Goal: Navigation & Orientation: Find specific page/section

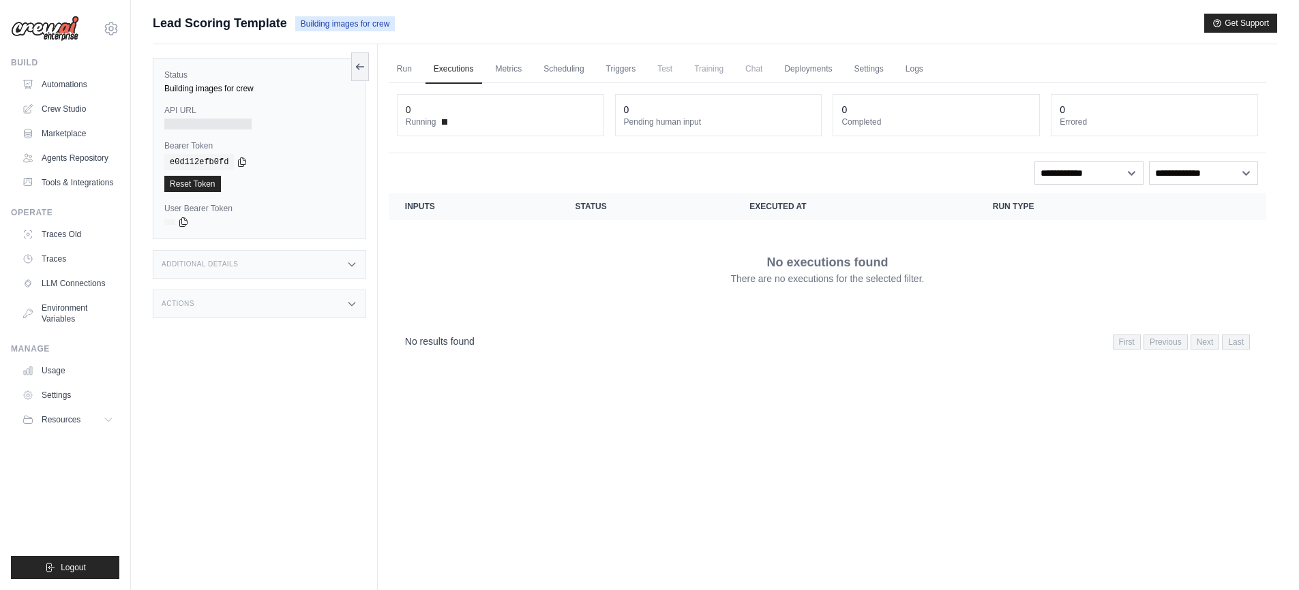
click at [51, 89] on link "Automations" at bounding box center [67, 85] width 103 height 22
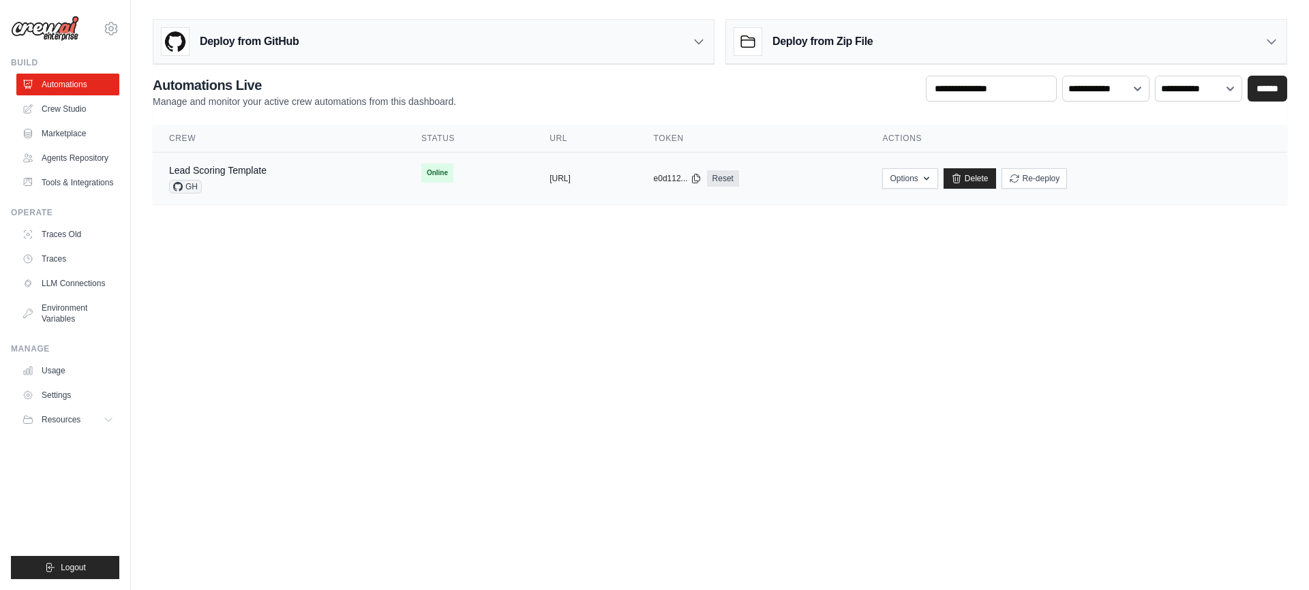
click at [221, 177] on div "Lead Scoring Template" at bounding box center [218, 171] width 98 height 14
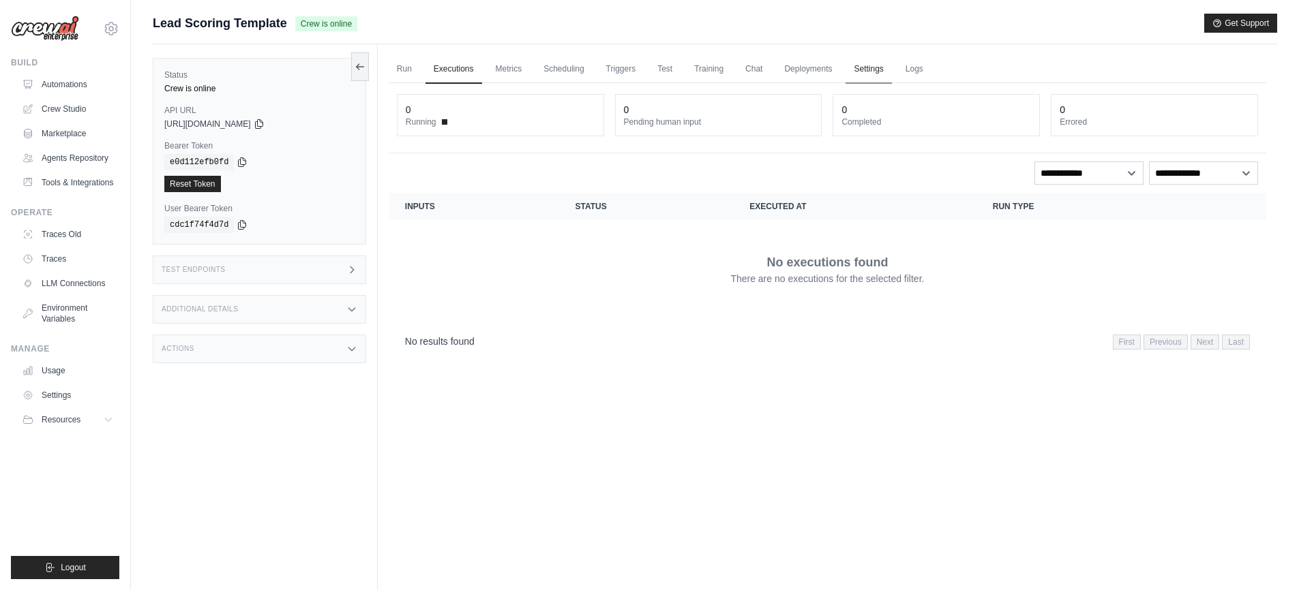
click at [876, 70] on link "Settings" at bounding box center [868, 69] width 46 height 29
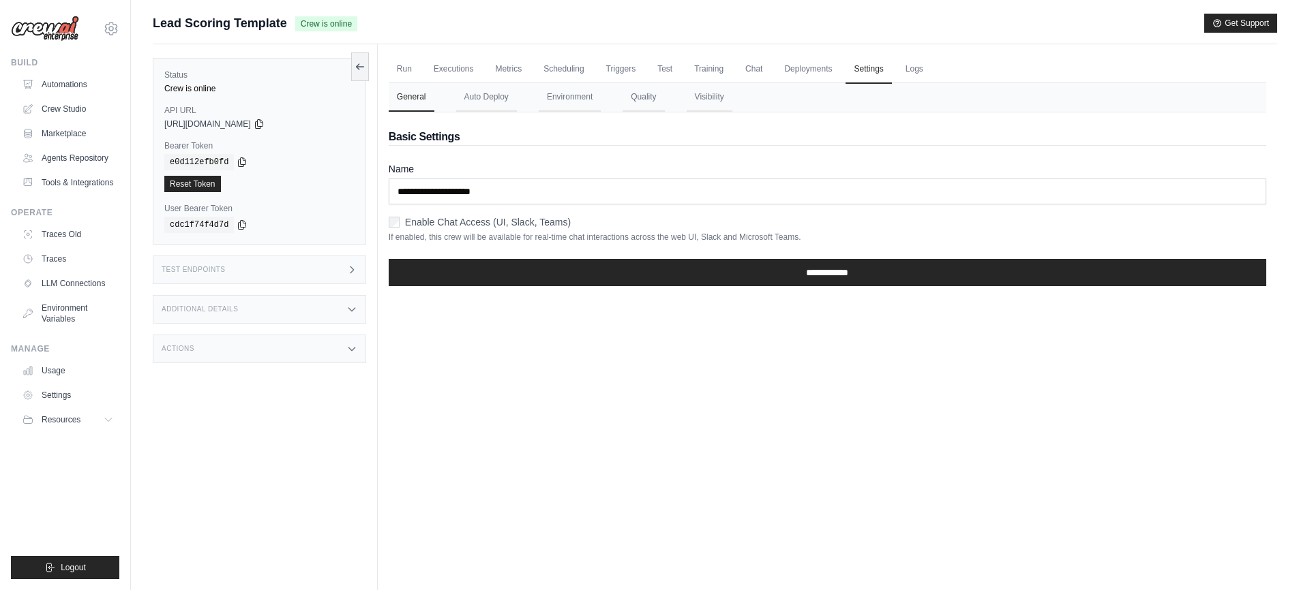
click at [241, 261] on div "Test Endpoints" at bounding box center [259, 270] width 213 height 29
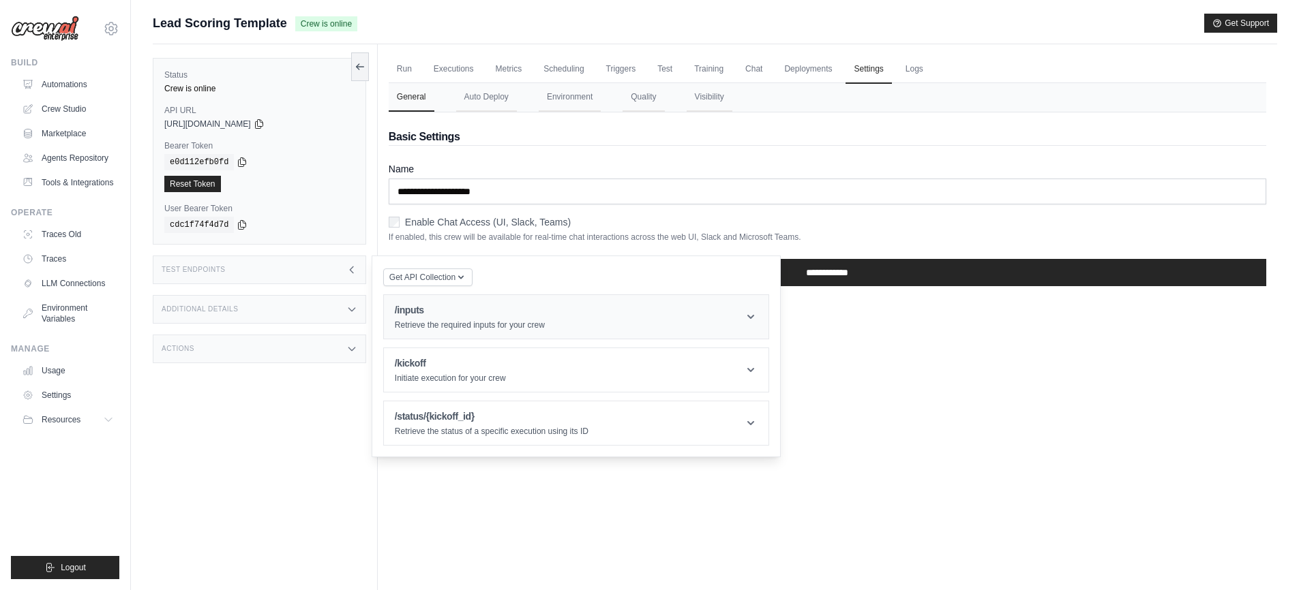
click at [710, 331] on header "/inputs Retrieve the required inputs for your crew" at bounding box center [576, 317] width 385 height 44
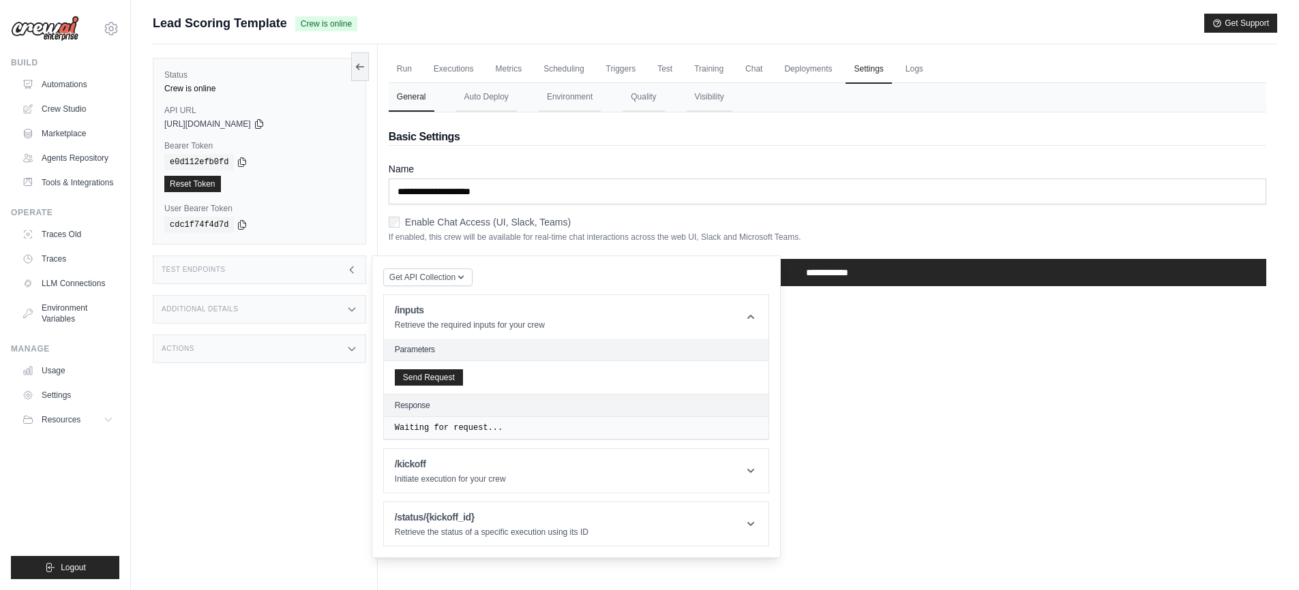
click at [292, 272] on div "Test Endpoints" at bounding box center [259, 270] width 213 height 29
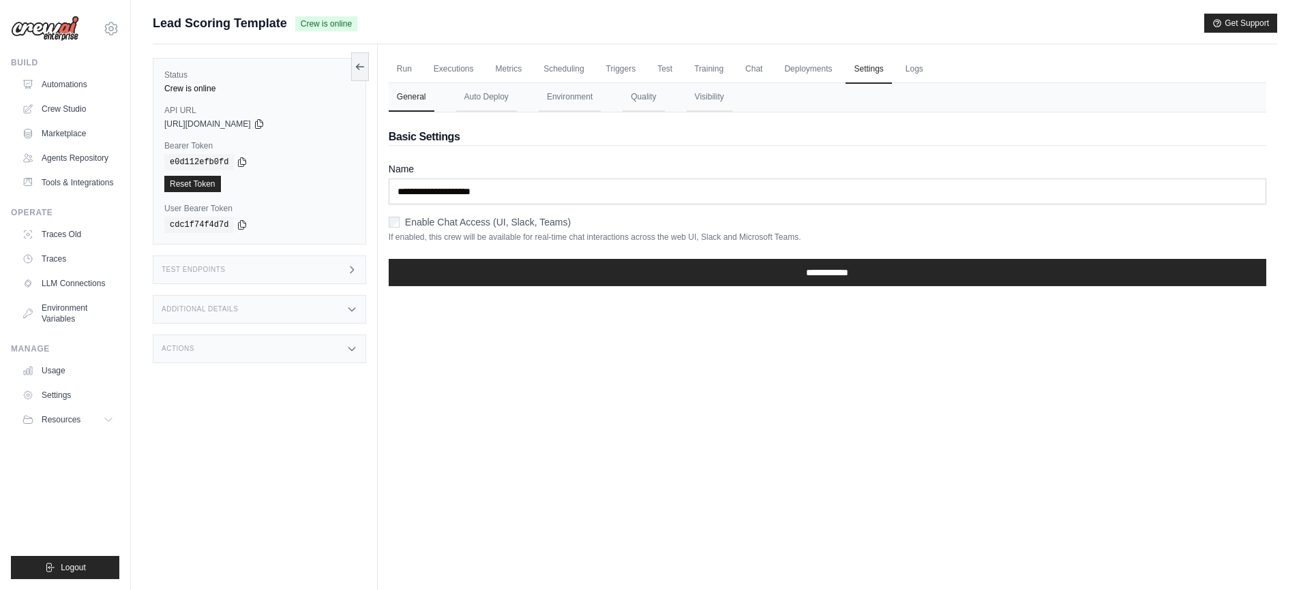
click at [265, 341] on div "Actions" at bounding box center [259, 349] width 213 height 29
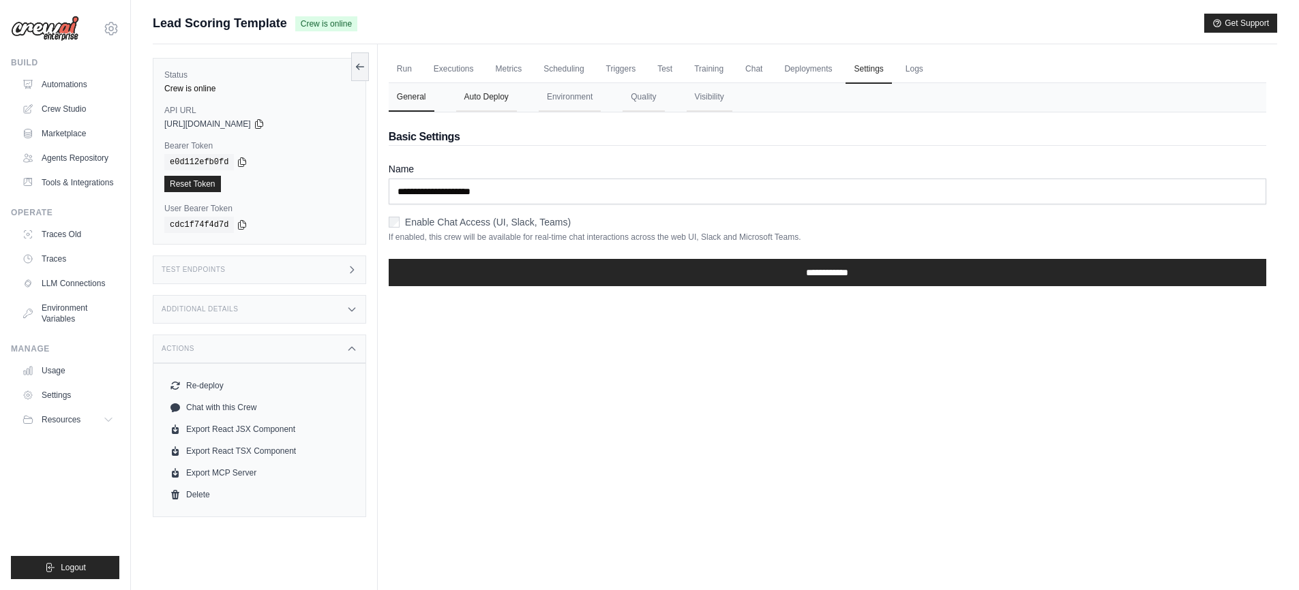
click at [471, 90] on button "Auto Deploy" at bounding box center [486, 97] width 61 height 29
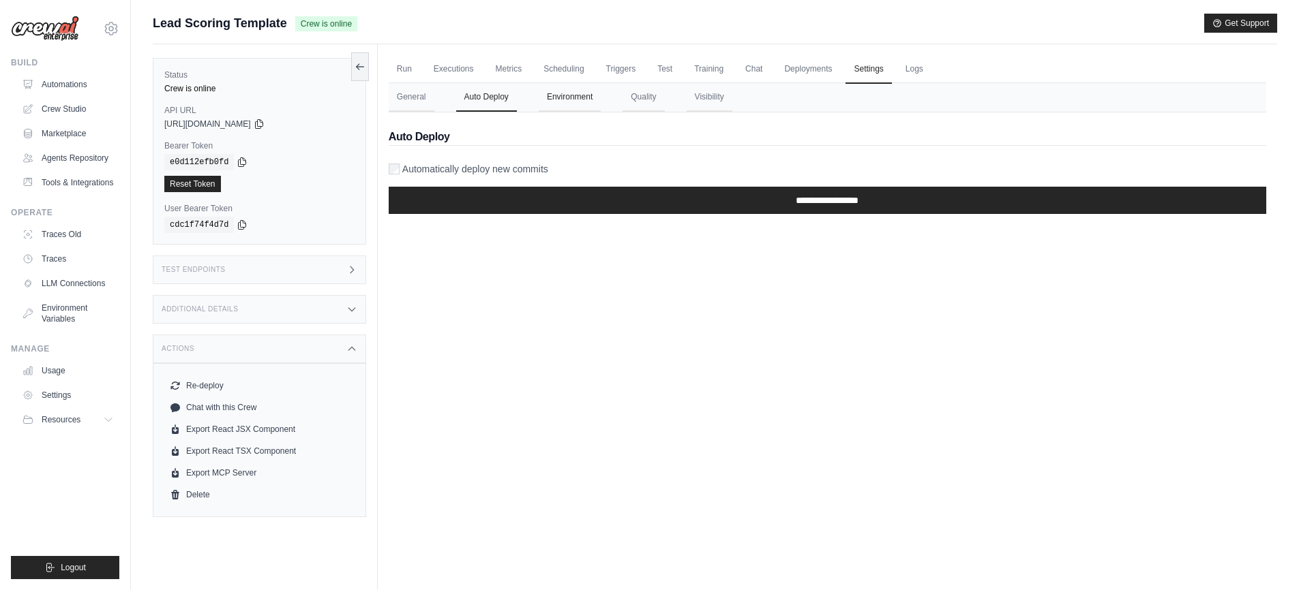
click at [582, 91] on button "Environment" at bounding box center [570, 97] width 62 height 29
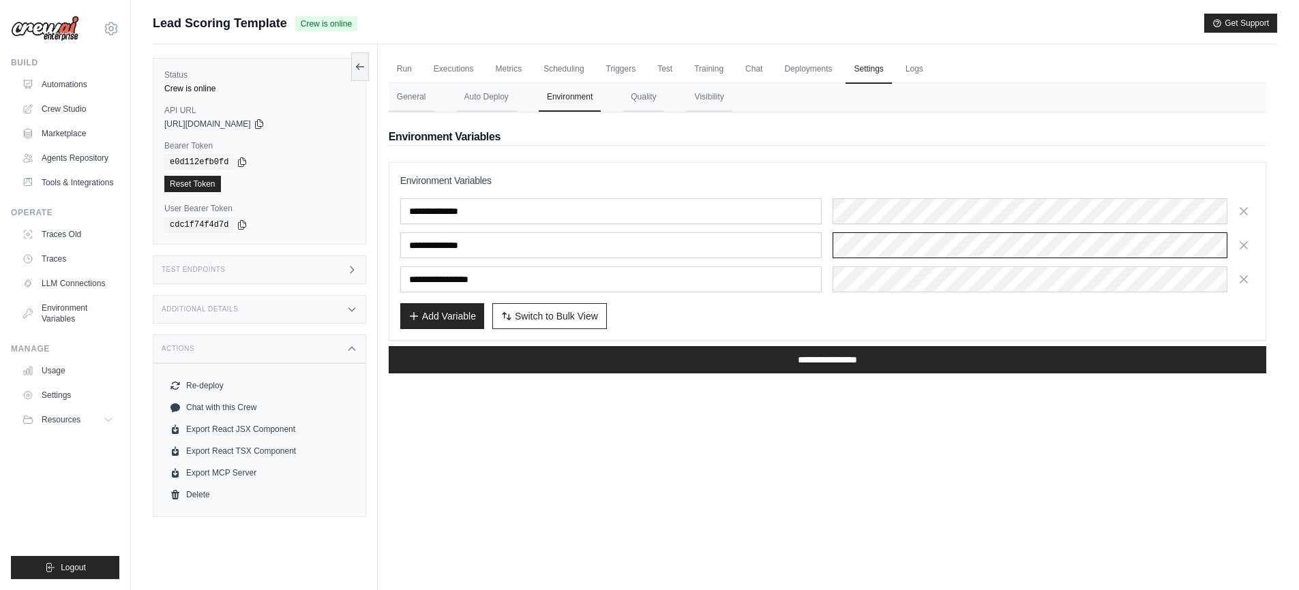
scroll to position [0, 652]
click at [445, 70] on link "Executions" at bounding box center [453, 69] width 57 height 29
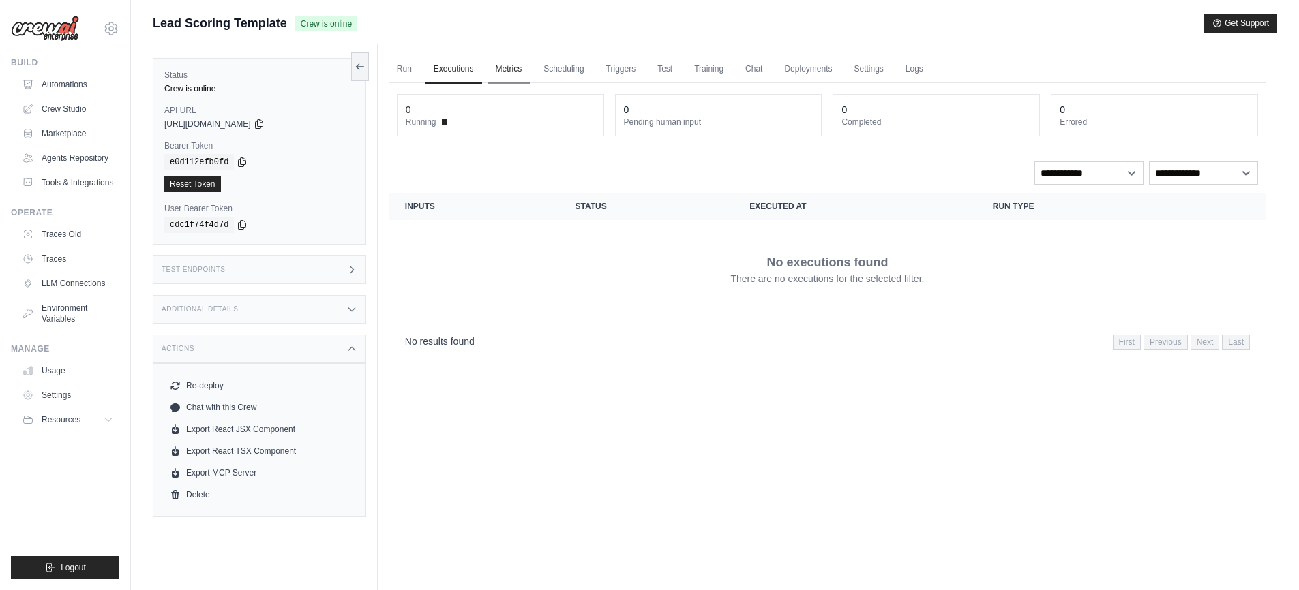
click at [504, 72] on link "Metrics" at bounding box center [509, 69] width 43 height 29
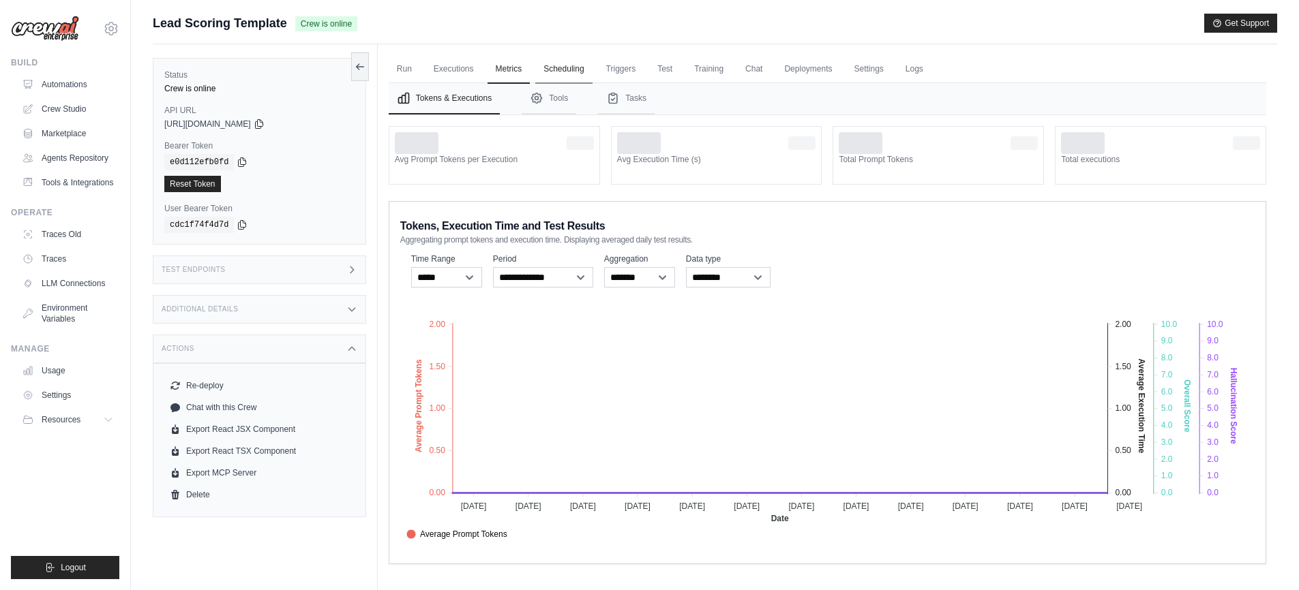
click at [570, 72] on link "Scheduling" at bounding box center [563, 69] width 57 height 29
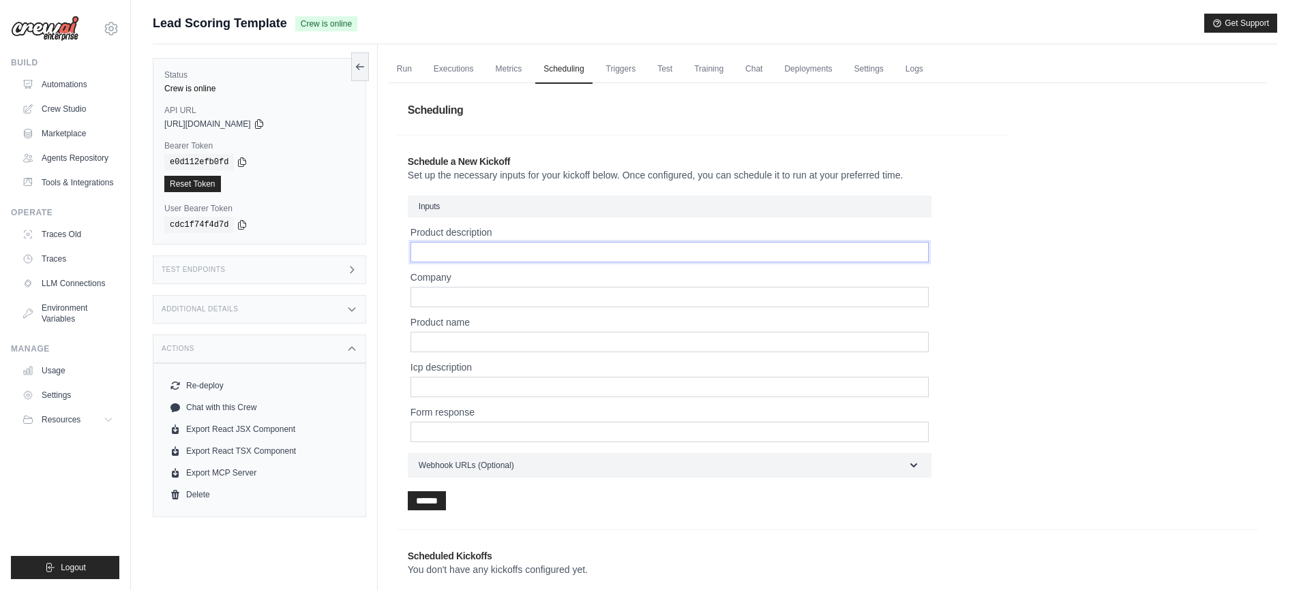
click at [505, 249] on input "Product description" at bounding box center [669, 252] width 518 height 20
click at [634, 70] on link "Triggers" at bounding box center [621, 69] width 46 height 29
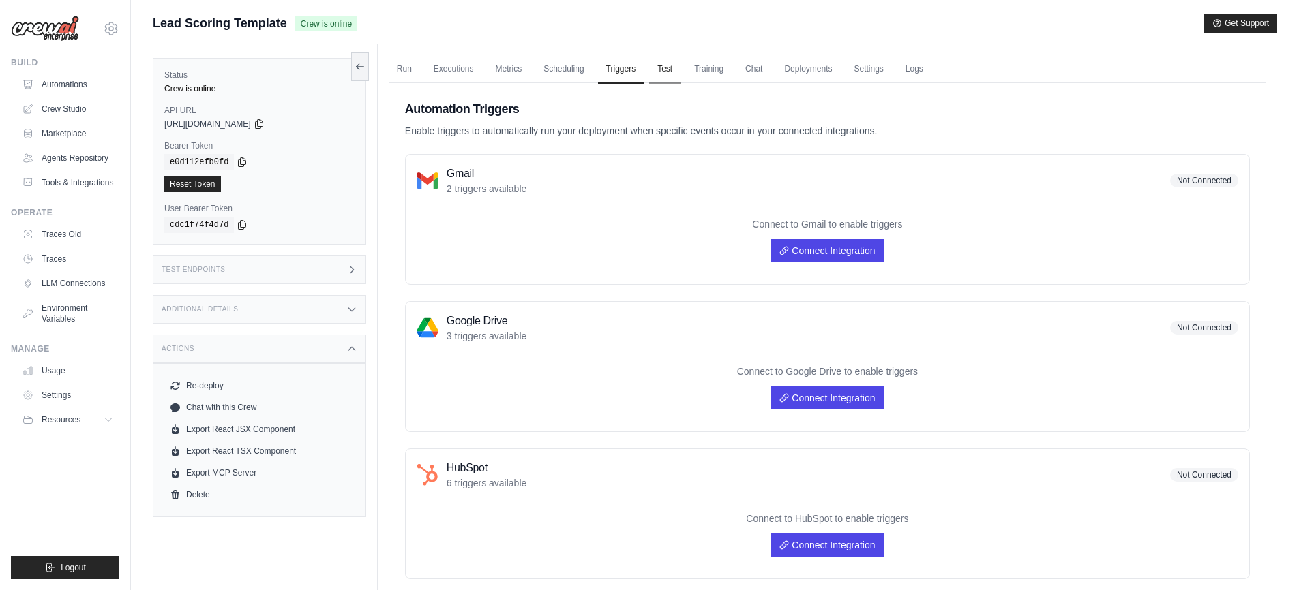
click at [680, 67] on link "Test" at bounding box center [664, 69] width 31 height 29
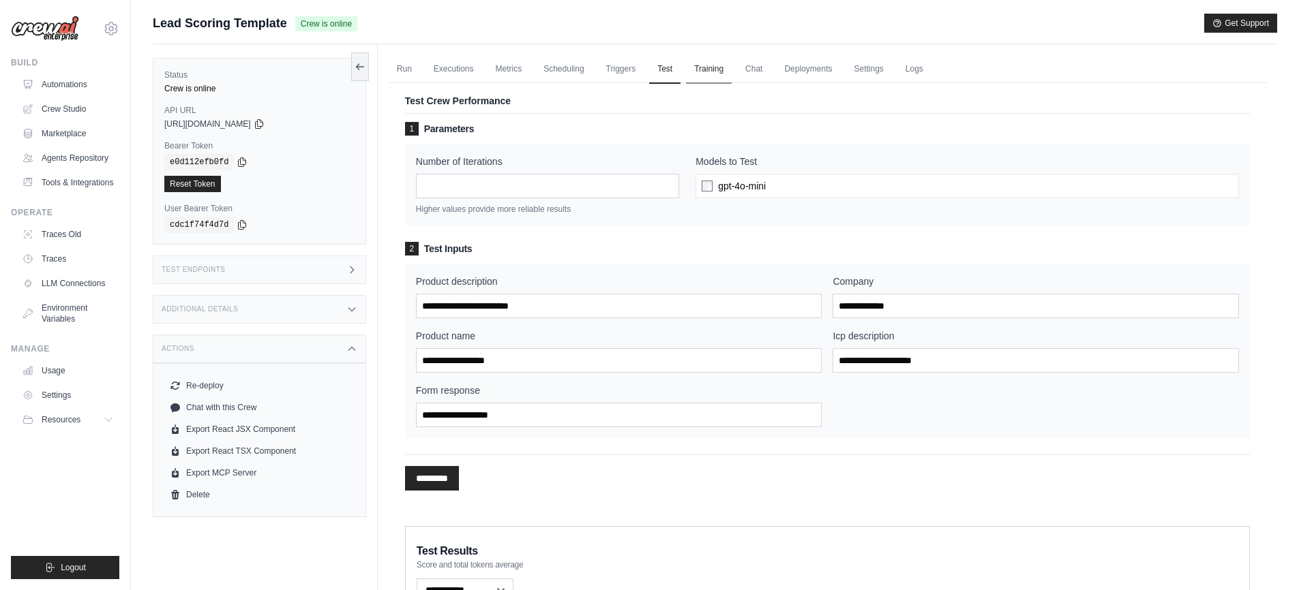
click at [723, 72] on link "Training" at bounding box center [709, 69] width 46 height 29
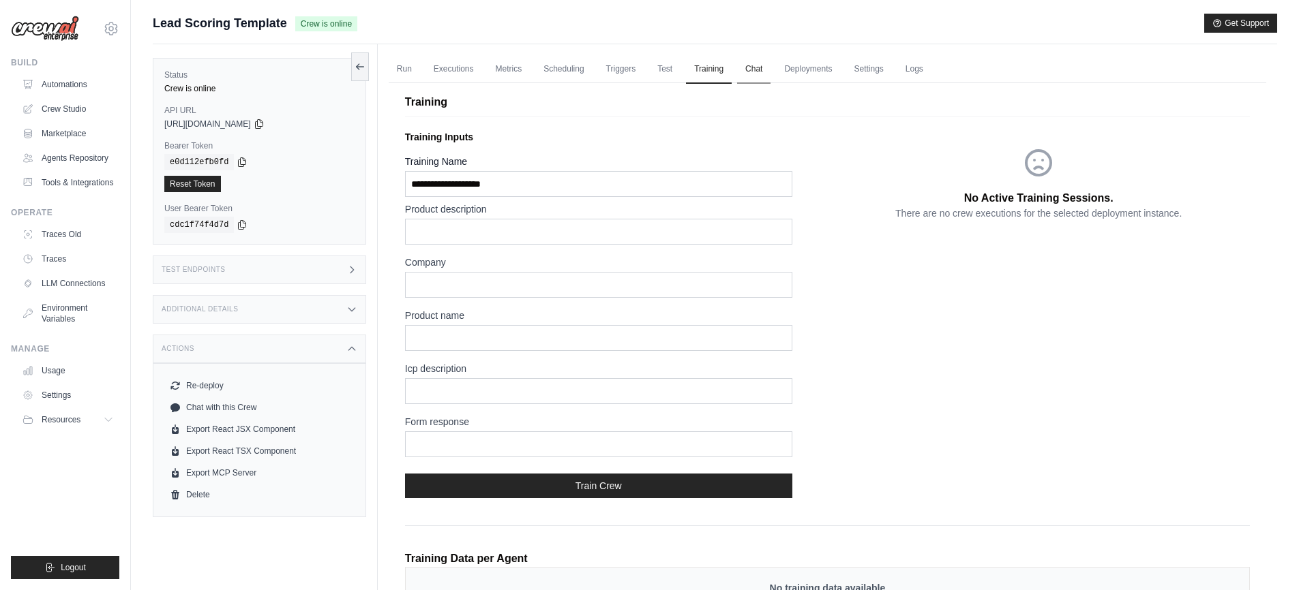
click at [767, 70] on link "Chat" at bounding box center [753, 69] width 33 height 29
